Goal: Information Seeking & Learning: Learn about a topic

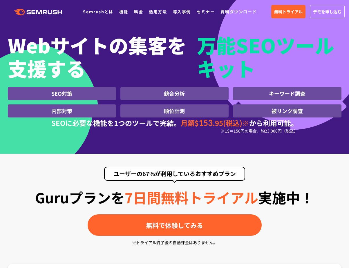
click at [64, 117] on li "内部対策" at bounding box center [62, 110] width 108 height 13
click at [63, 110] on span "内部対策" at bounding box center [61, 111] width 21 height 8
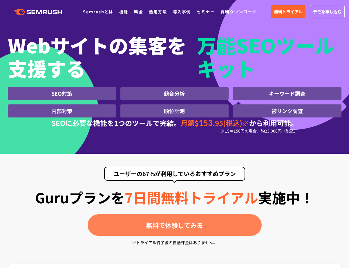
scroll to position [1, 0]
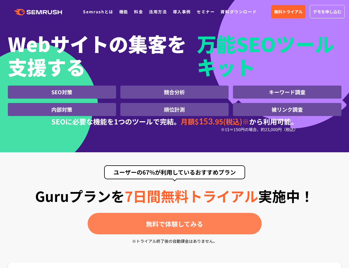
click at [163, 222] on span "無料で体験してみる" at bounding box center [174, 223] width 57 height 9
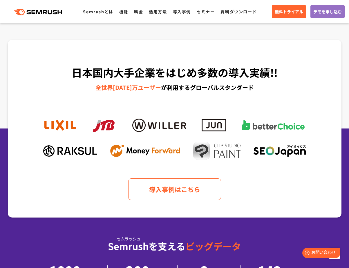
scroll to position [0, 0]
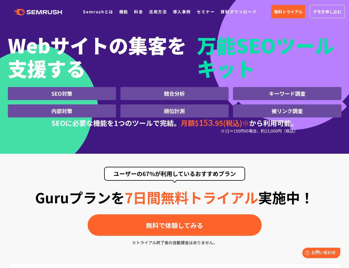
click at [172, 93] on span "競合分析" at bounding box center [174, 94] width 21 height 8
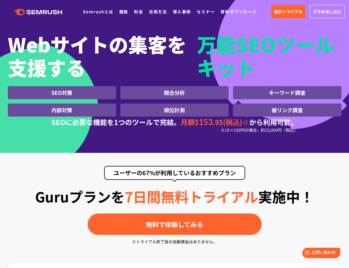
click at [274, 90] on span "キーワード調査" at bounding box center [287, 93] width 37 height 8
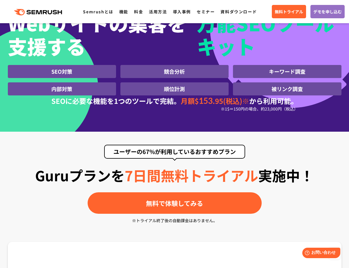
scroll to position [0, 0]
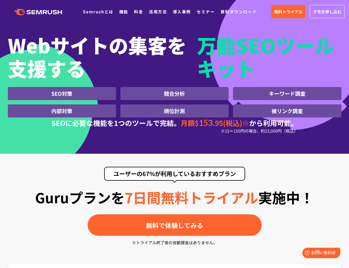
click at [173, 95] on span "競合分析" at bounding box center [174, 94] width 21 height 8
click at [64, 91] on span "SEO対策" at bounding box center [61, 94] width 21 height 8
click at [297, 93] on span "キーワード調査" at bounding box center [287, 94] width 37 height 8
click at [292, 111] on span "被リンク調査" at bounding box center [287, 111] width 31 height 8
drag, startPoint x: 175, startPoint y: 112, endPoint x: 177, endPoint y: 108, distance: 4.2
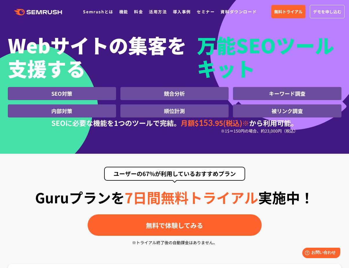
click at [175, 112] on span "順位計測" at bounding box center [174, 111] width 21 height 8
drag, startPoint x: 244, startPoint y: 122, endPoint x: 185, endPoint y: 122, distance: 58.9
click at [181, 122] on span "月額$ 153 .95(税込)※" at bounding box center [215, 123] width 68 height 10
copy span "月額$ 153 .95(税込)"
click at [61, 114] on span "内部対策" at bounding box center [61, 111] width 21 height 8
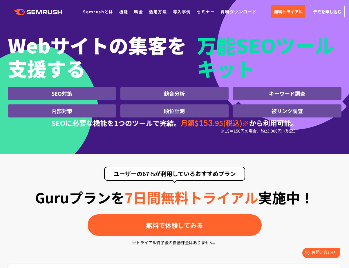
click at [168, 111] on span "順位計測" at bounding box center [174, 111] width 21 height 8
click at [293, 112] on span "被リンク調査" at bounding box center [287, 111] width 31 height 8
click at [281, 94] on span "キーワード調査" at bounding box center [287, 94] width 37 height 8
click at [191, 98] on li "競合分析" at bounding box center [174, 93] width 108 height 13
click at [61, 112] on span "内部対策" at bounding box center [61, 111] width 21 height 8
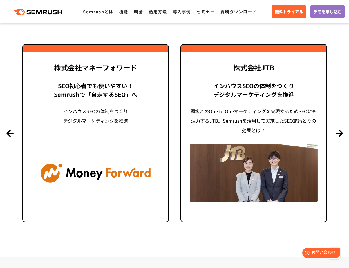
scroll to position [1478, 0]
